Goal: Task Accomplishment & Management: Manage account settings

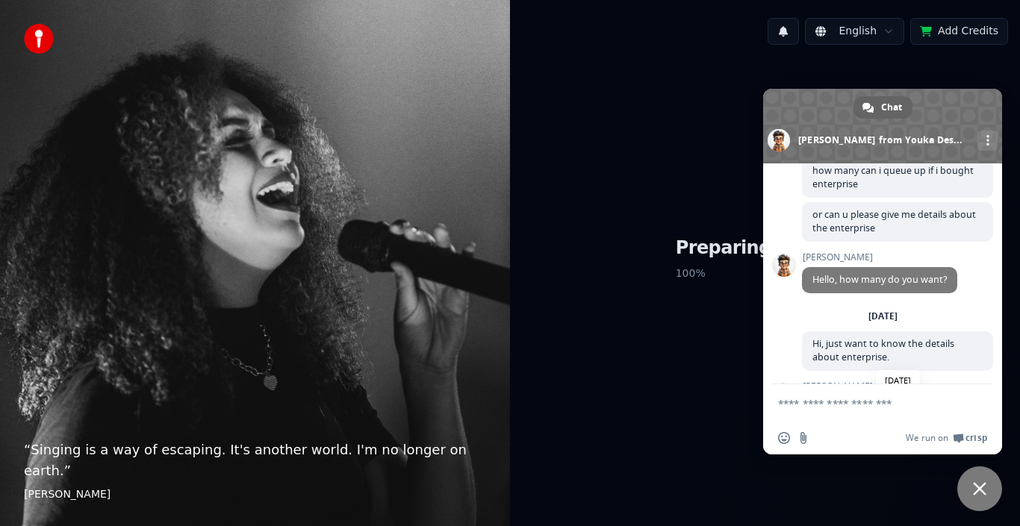
scroll to position [245, 0]
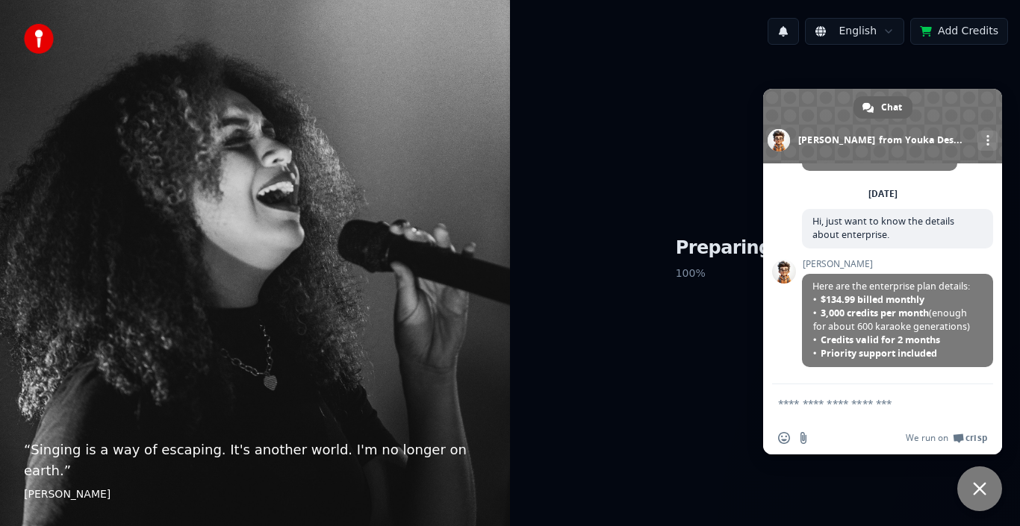
click at [803, 404] on textarea "Compose your message..." at bounding box center [866, 403] width 176 height 13
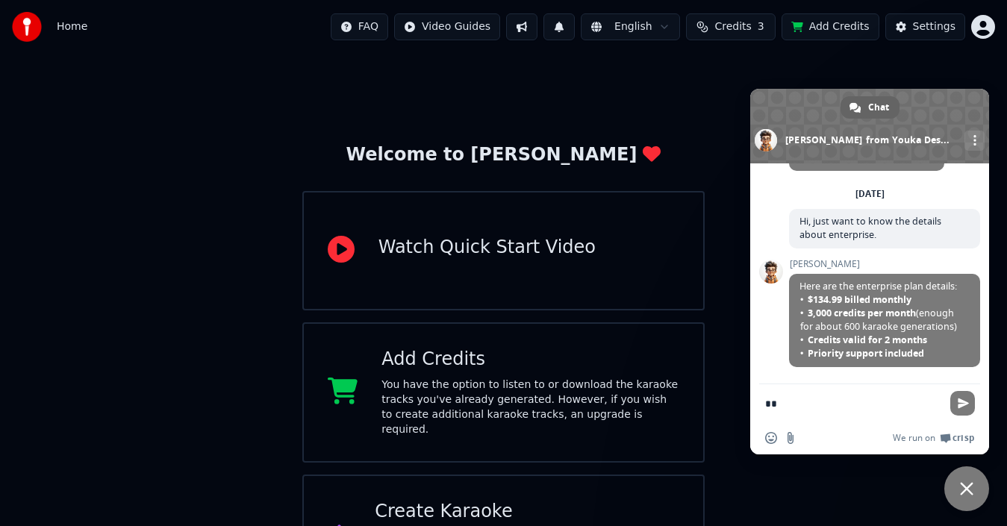
type textarea "*"
click at [803, 404] on textarea "Compose your message..." at bounding box center [853, 403] width 176 height 13
type textarea "*"
click at [803, 404] on textarea "Compose your message..." at bounding box center [853, 403] width 176 height 13
type textarea "*"
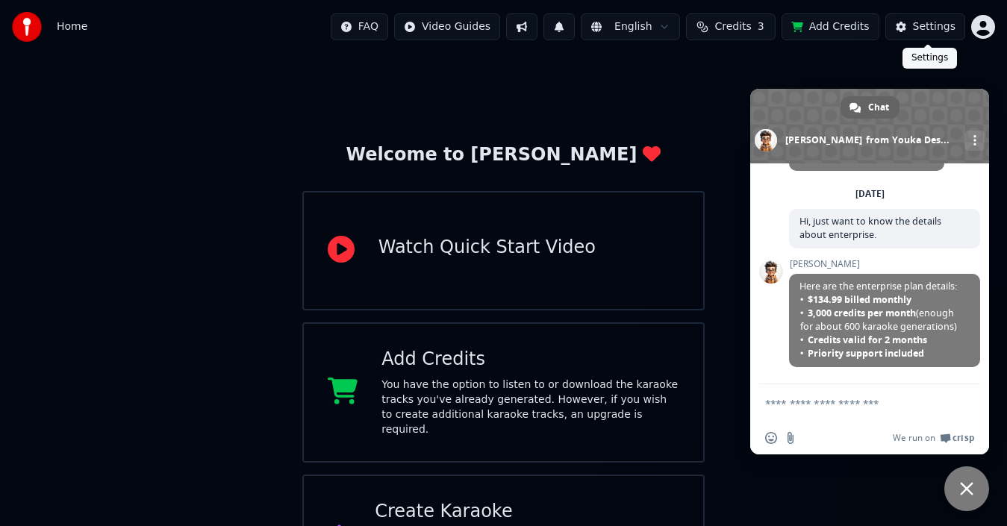
click at [944, 25] on div "Settings" at bounding box center [934, 26] width 43 height 15
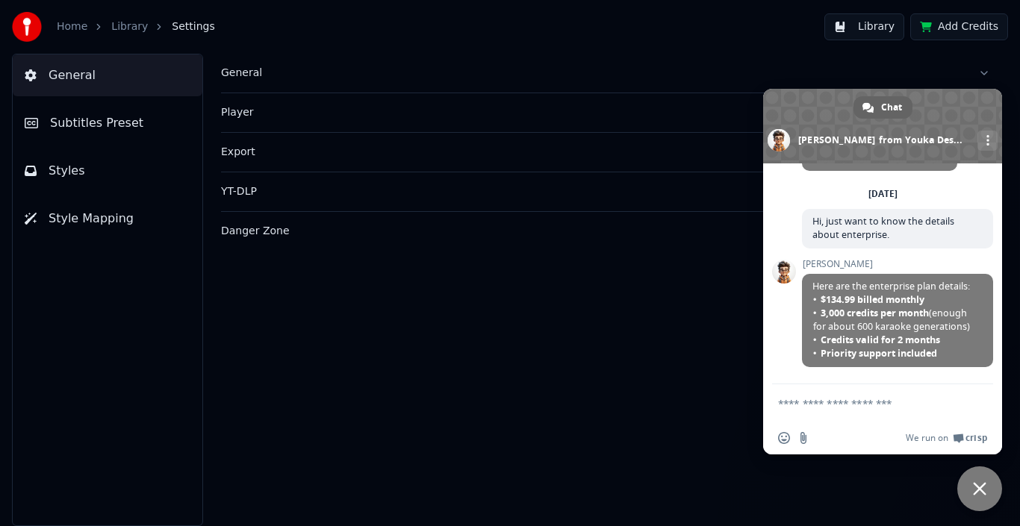
click at [118, 222] on span "Style Mapping" at bounding box center [91, 219] width 85 height 18
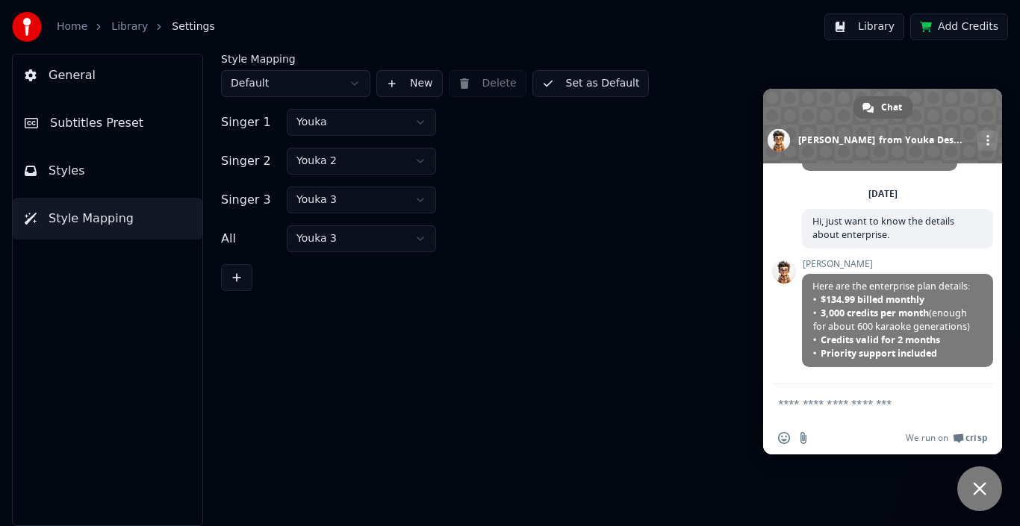
click at [117, 174] on button "Styles" at bounding box center [108, 171] width 190 height 42
click at [117, 155] on button "Styles" at bounding box center [108, 171] width 190 height 42
click at [122, 136] on button "Subtitles Preset" at bounding box center [108, 123] width 190 height 42
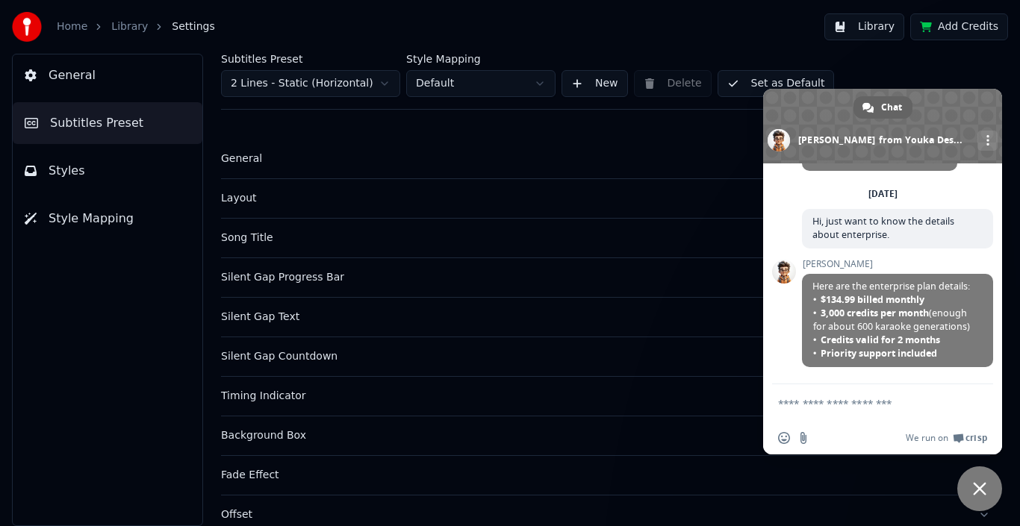
click at [111, 94] on button "General" at bounding box center [108, 76] width 190 height 42
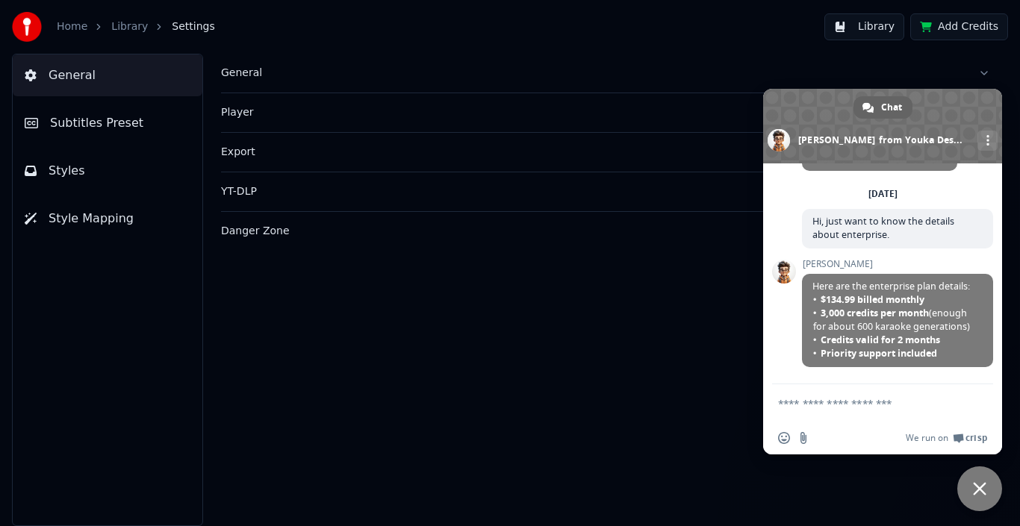
click at [119, 66] on button "General" at bounding box center [108, 76] width 190 height 42
click at [977, 483] on span "Close chat" at bounding box center [979, 488] width 13 height 13
